Goal: Task Accomplishment & Management: Manage account settings

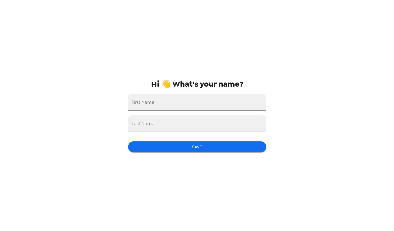
click at [145, 105] on input "First Name" at bounding box center [197, 102] width 138 height 17
type input "[PERSON_NAME]"
click at [152, 134] on div "Hi 👋 What's your name? First Name [PERSON_NAME] Last Name Save" at bounding box center [197, 115] width 148 height 231
click at [151, 129] on input "Last Name" at bounding box center [197, 123] width 138 height 17
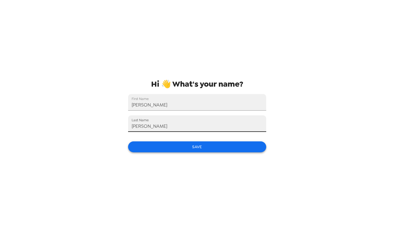
type input "[PERSON_NAME]"
click at [171, 151] on button "Save" at bounding box center [197, 146] width 138 height 11
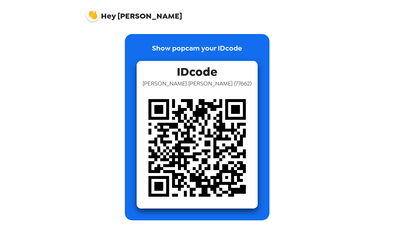
click at [92, 130] on div "Show popcam your IDcode IDcode [PERSON_NAME] ( 77662 )" at bounding box center [197, 127] width 225 height 186
